Goal: Task Accomplishment & Management: Manage account settings

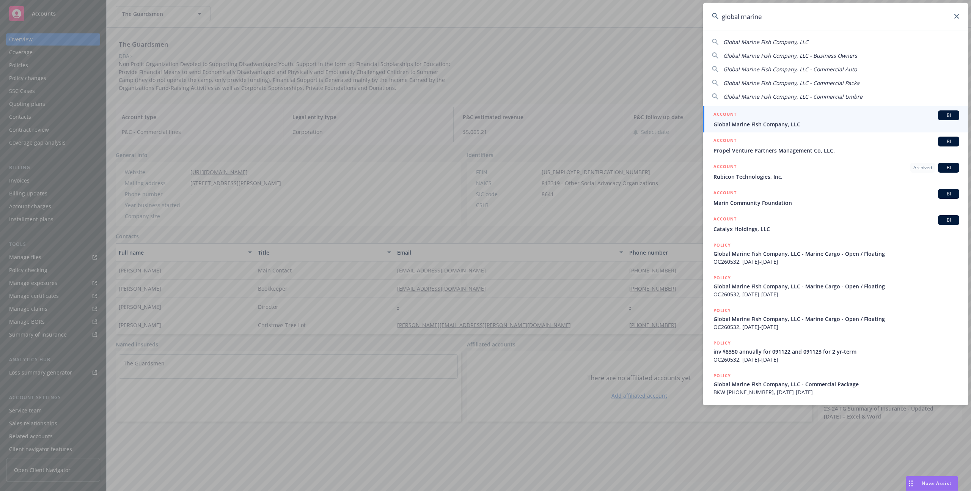
type input "global marine"
click at [731, 117] on h5 "ACCOUNT" at bounding box center [724, 114] width 23 height 9
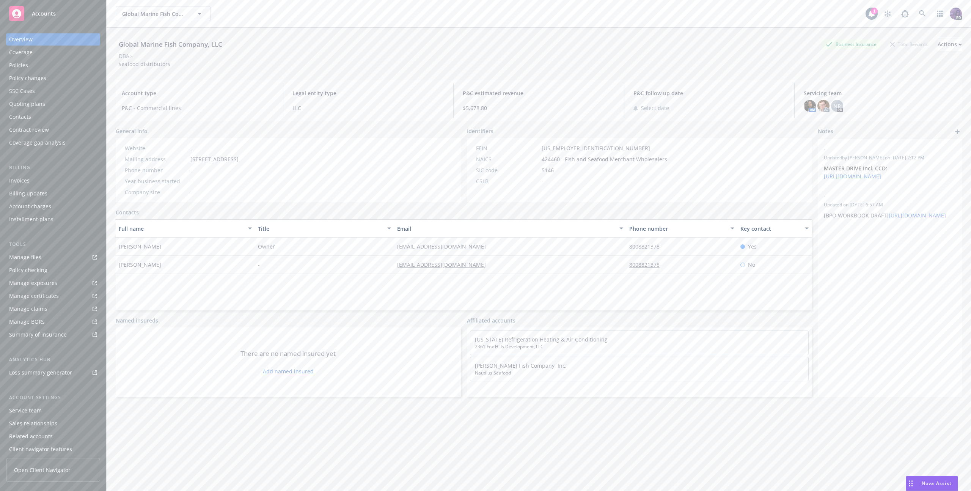
click at [39, 71] on div "Overview Coverage Policies Policy changes SSC Cases Quoting plans Contacts Cont…" at bounding box center [53, 90] width 94 height 115
click at [54, 71] on div "Policies" at bounding box center [53, 65] width 88 height 12
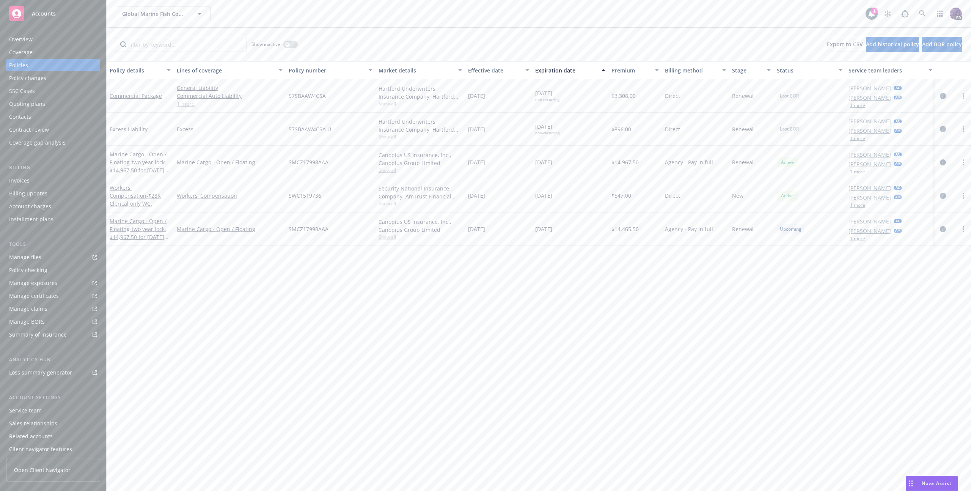
click at [315, 5] on div "Global Marine Fish Company, LLC Global Marine Fish Company, LLC 1 PD" at bounding box center [539, 13] width 864 height 27
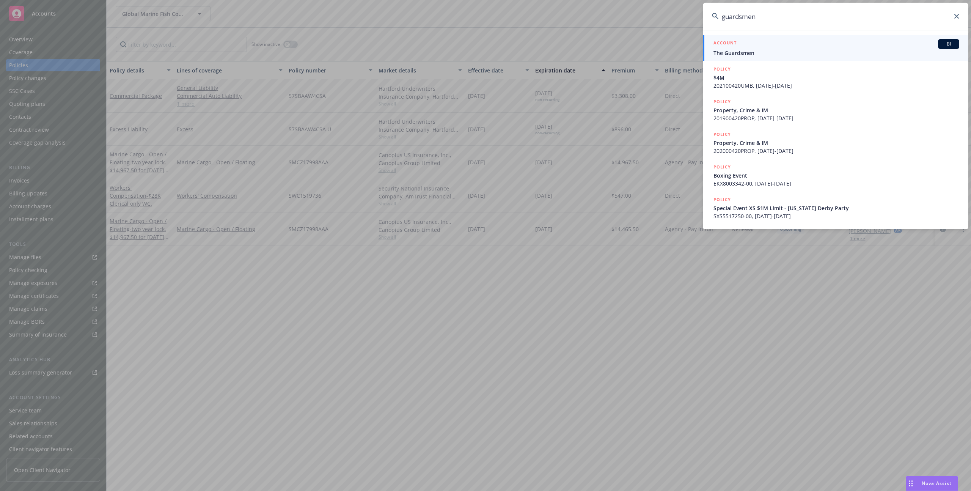
type input "guardsmen"
click at [781, 53] on span "The Guardsmen" at bounding box center [836, 53] width 246 height 8
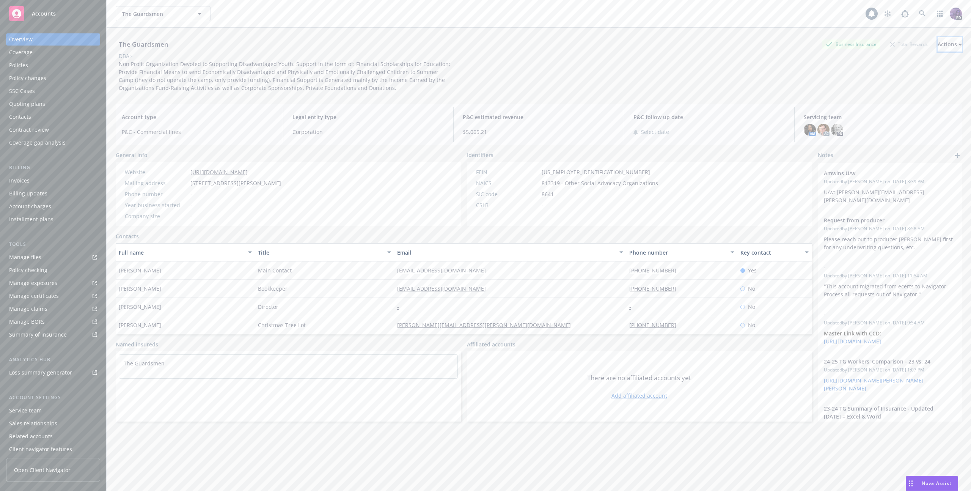
click at [938, 45] on button "Actions" at bounding box center [950, 44] width 24 height 15
click at [894, 96] on link "Copy logging email" at bounding box center [899, 95] width 124 height 15
click at [269, 9] on div "The Guardsmen The Guardsmen" at bounding box center [491, 13] width 750 height 15
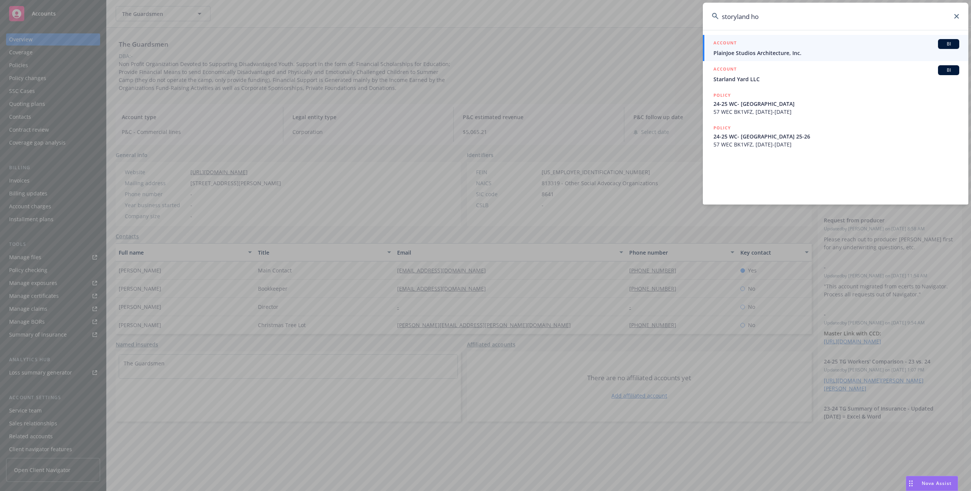
type input "storyland hol"
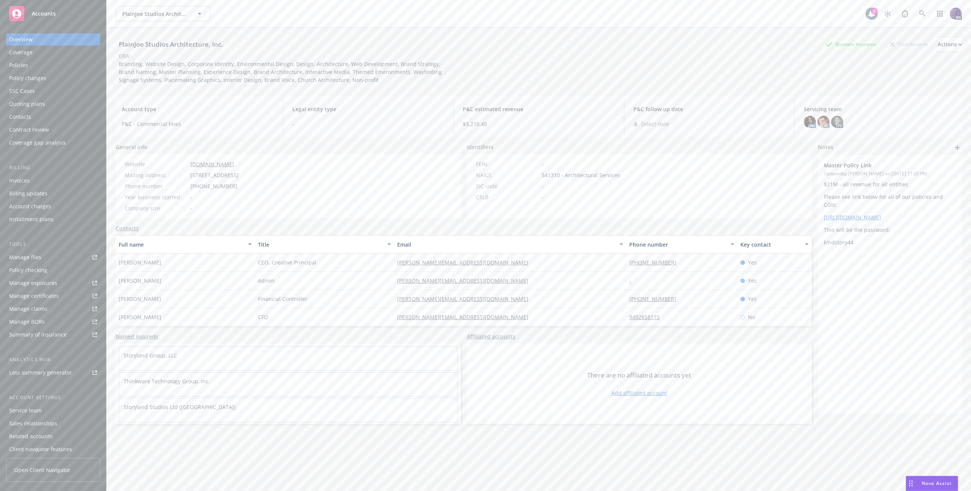
click at [56, 64] on div "Policies" at bounding box center [53, 65] width 88 height 12
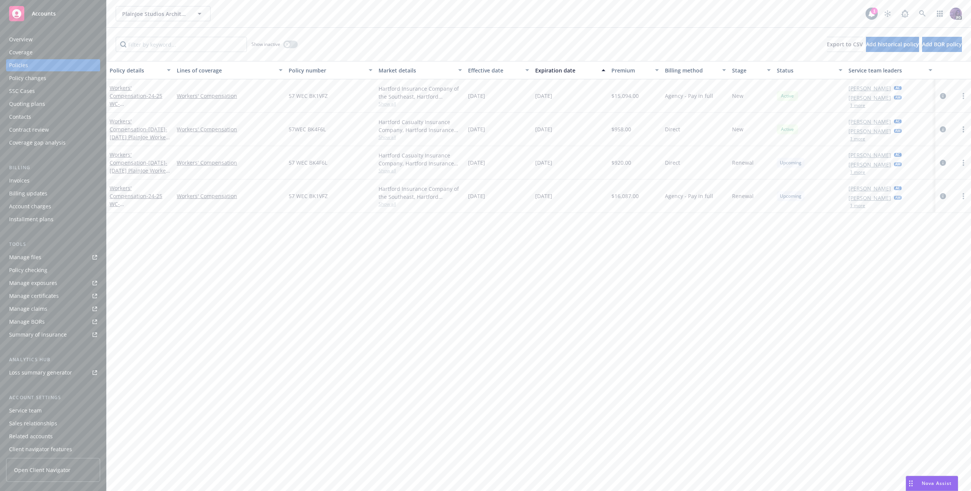
scroll to position [16, 0]
click at [52, 446] on div "Client access" at bounding box center [53, 446] width 88 height 12
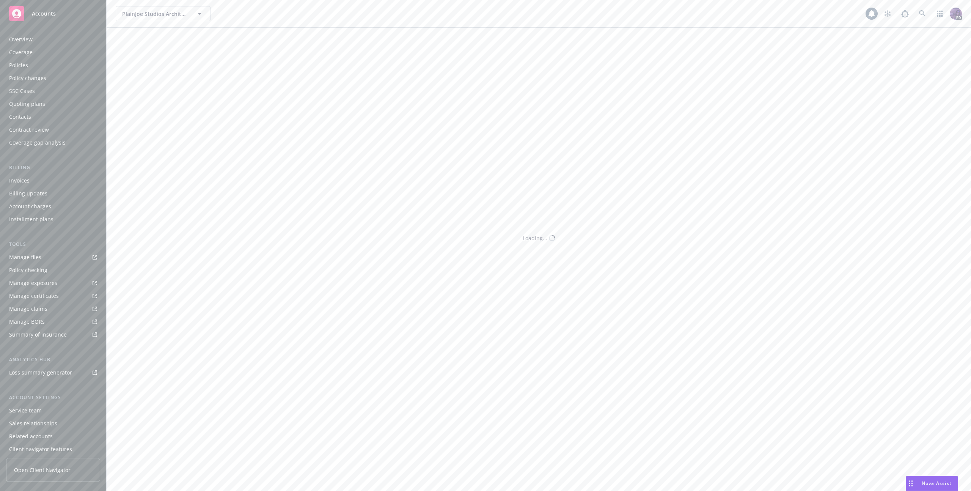
scroll to position [16, 0]
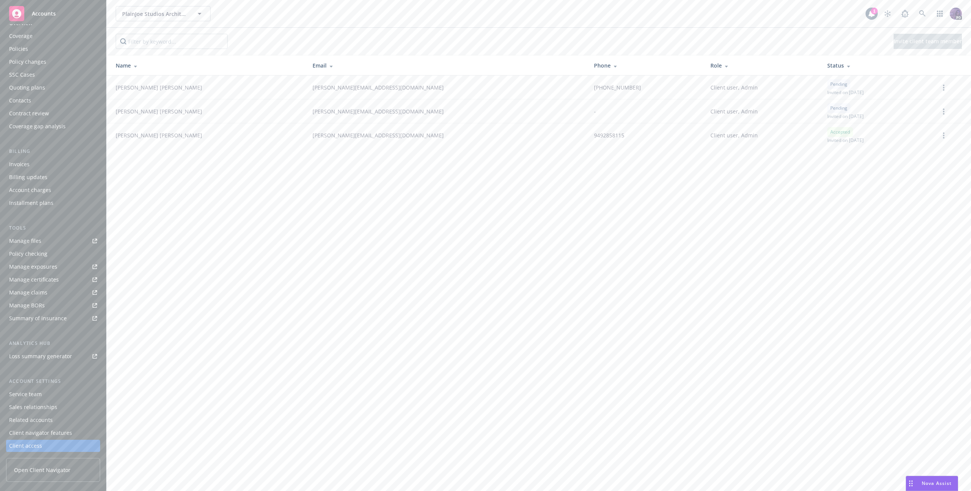
click at [50, 434] on div "Client navigator features" at bounding box center [40, 433] width 63 height 12
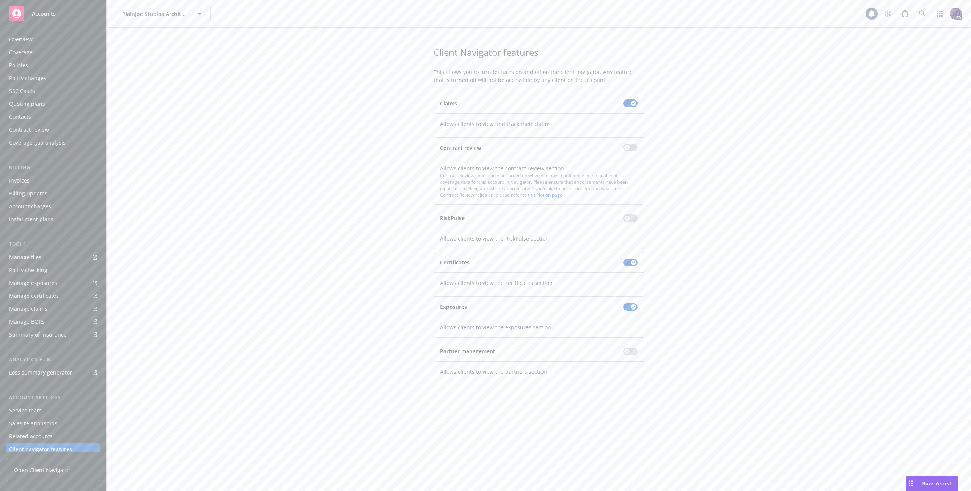
scroll to position [16, 0]
click at [53, 443] on div "Client access" at bounding box center [53, 446] width 88 height 12
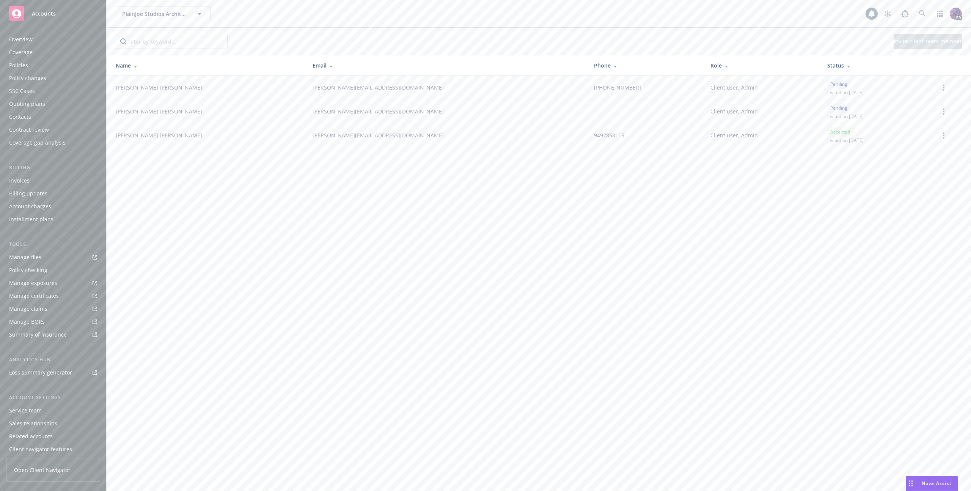
scroll to position [16, 0]
click at [942, 110] on link "more" at bounding box center [943, 111] width 9 height 9
click at [931, 132] on link "Re-send invite" at bounding box center [914, 126] width 67 height 15
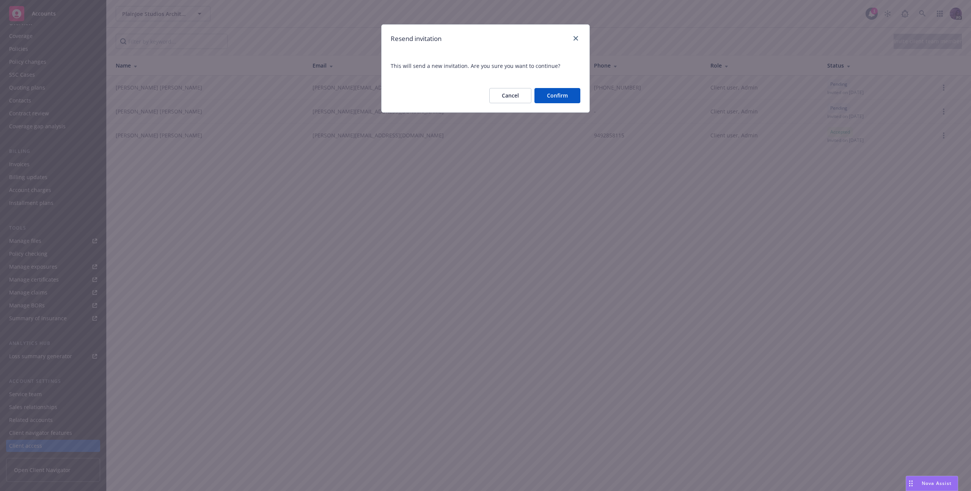
drag, startPoint x: 566, startPoint y: 97, endPoint x: 513, endPoint y: 118, distance: 56.8
click at [513, 123] on div "Resend invitation This will send a new invitation. Are you sure you want to con…" at bounding box center [485, 245] width 971 height 491
click at [516, 91] on button "Cancel" at bounding box center [510, 95] width 42 height 15
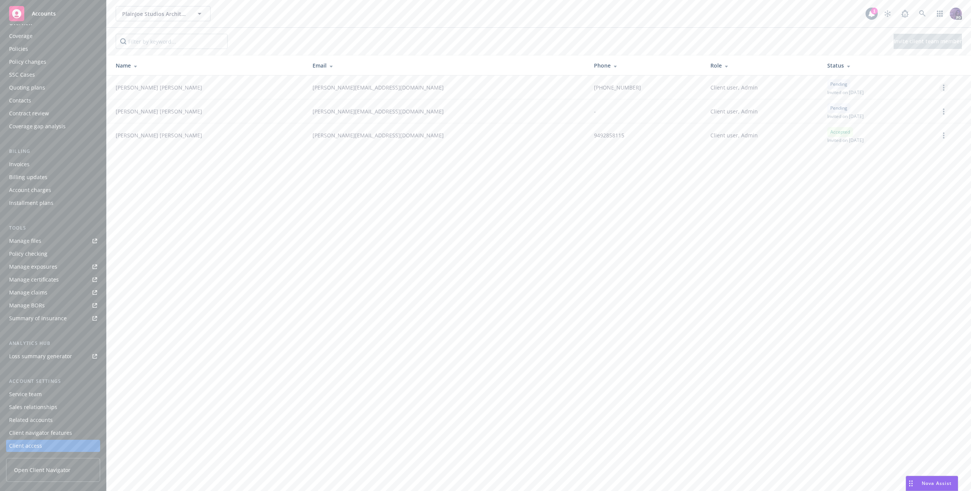
click at [943, 91] on link "more" at bounding box center [943, 87] width 9 height 9
click at [922, 105] on link "Re-send invite" at bounding box center [914, 103] width 67 height 15
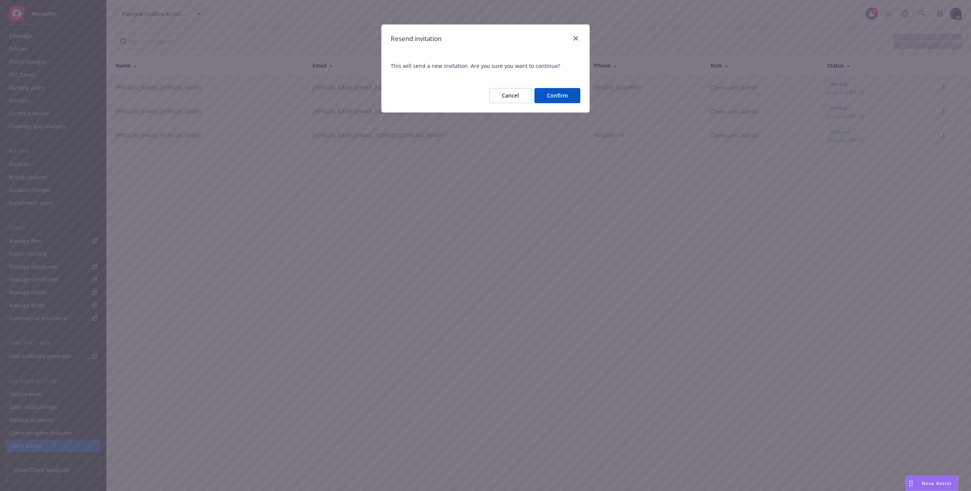
click at [576, 98] on button "Confirm" at bounding box center [557, 95] width 46 height 15
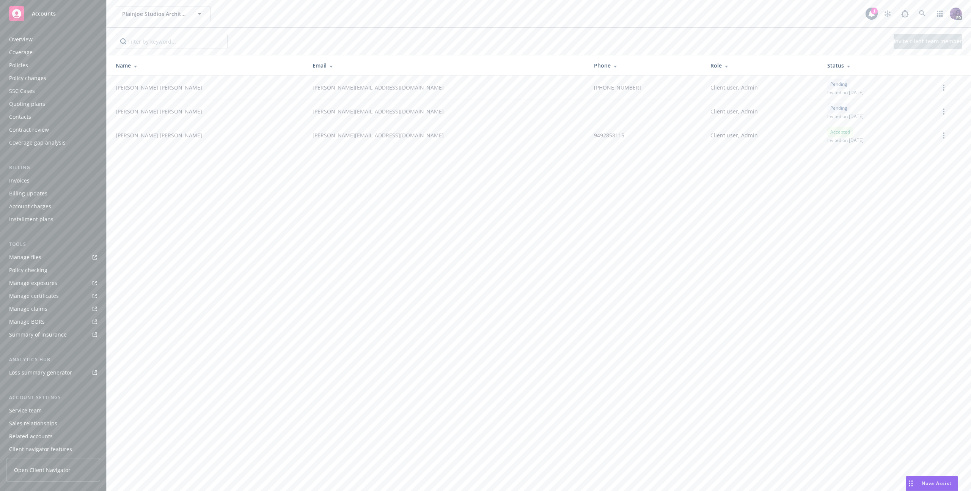
click at [55, 64] on div "Policies" at bounding box center [53, 65] width 88 height 12
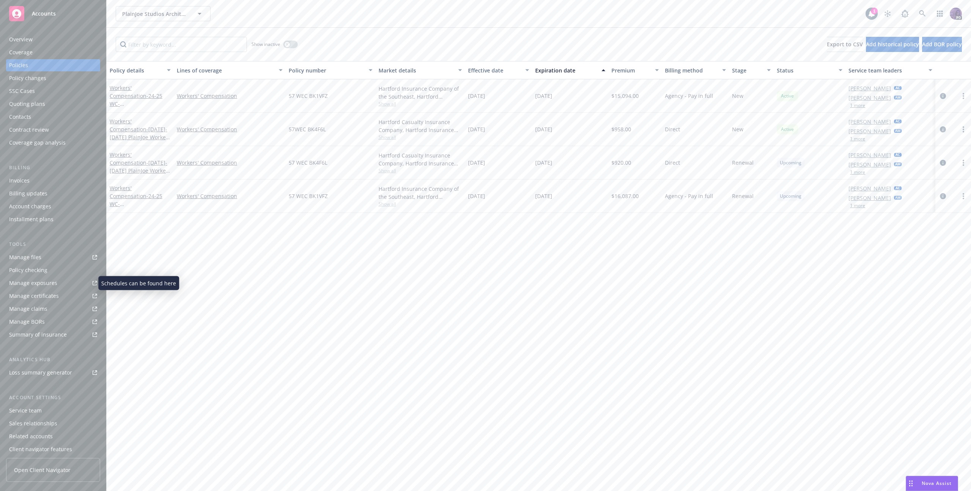
click at [46, 286] on div "Manage exposures" at bounding box center [33, 283] width 48 height 12
